Goal: Entertainment & Leisure: Consume media (video, audio)

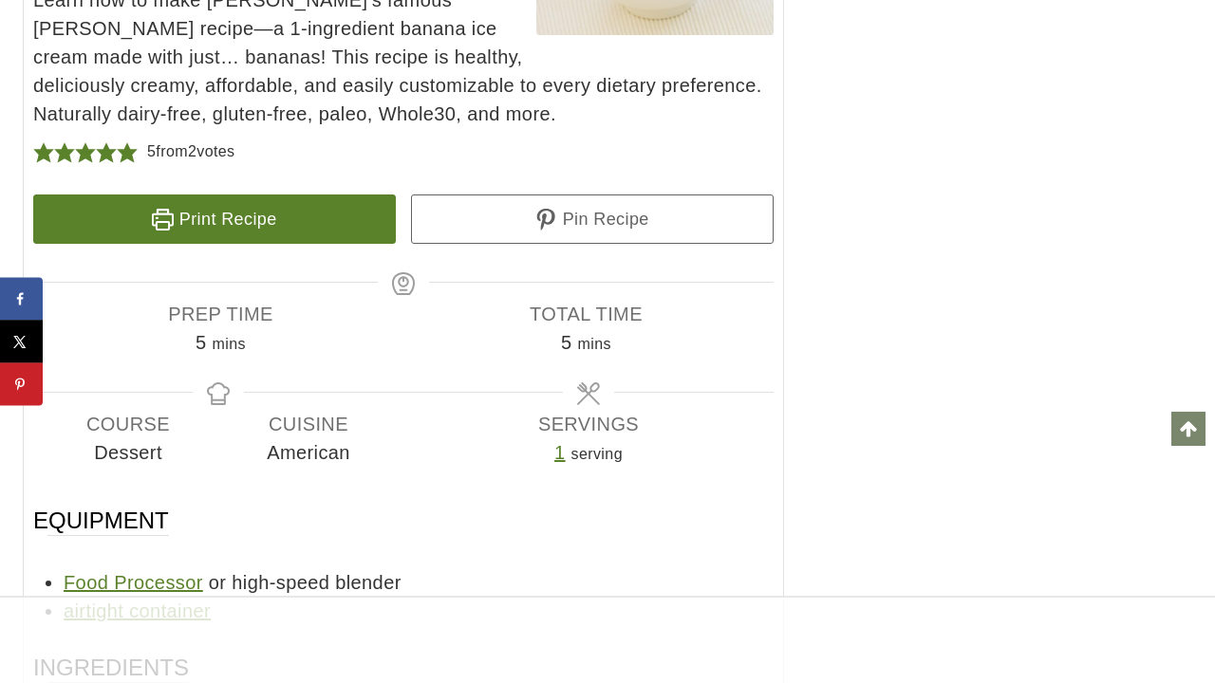
scroll to position [8296, 0]
